Goal: Information Seeking & Learning: Learn about a topic

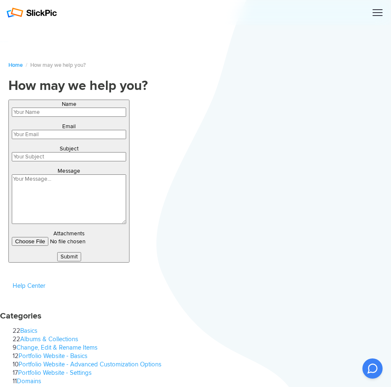
type input "xbcBbthdUrRiKjL"
type input "[EMAIL_ADDRESS][DOMAIN_NAME]"
